Goal: Task Accomplishment & Management: Manage account settings

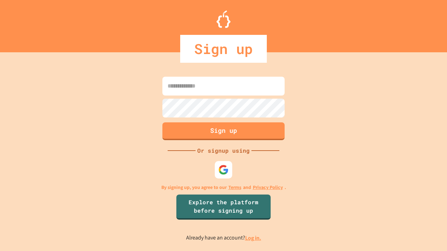
click at [253, 238] on link "Log in." at bounding box center [253, 238] width 16 height 7
